Goal: Task Accomplishment & Management: Use online tool/utility

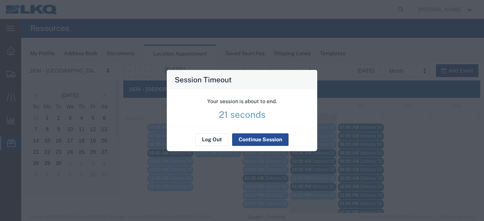
scroll to position [76, 0]
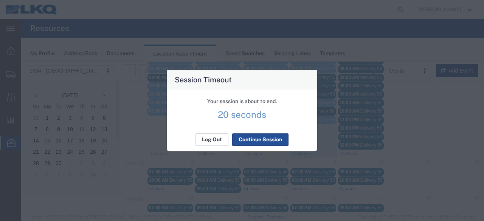
click at [215, 137] on button "Log Out" at bounding box center [211, 140] width 33 height 12
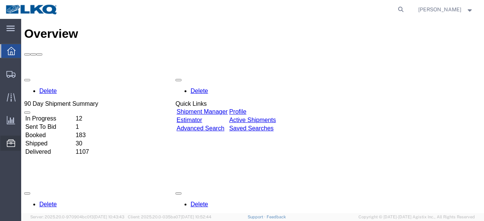
click at [0, 0] on span "Location Appointment" at bounding box center [0, 0] width 0 height 0
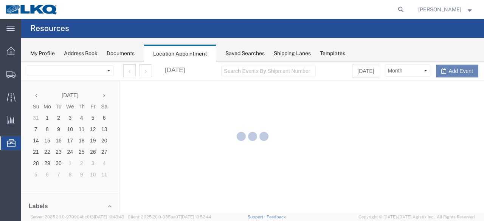
select select "28712"
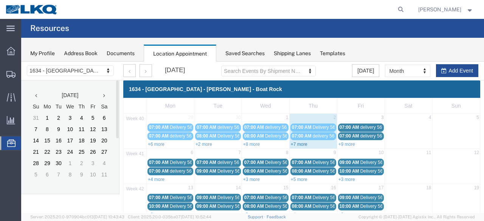
click at [298, 144] on link "+7 more" at bounding box center [298, 144] width 17 height 5
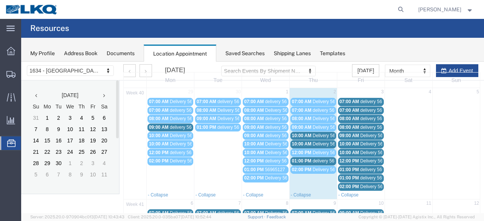
scroll to position [38, 0]
